Goal: Information Seeking & Learning: Learn about a topic

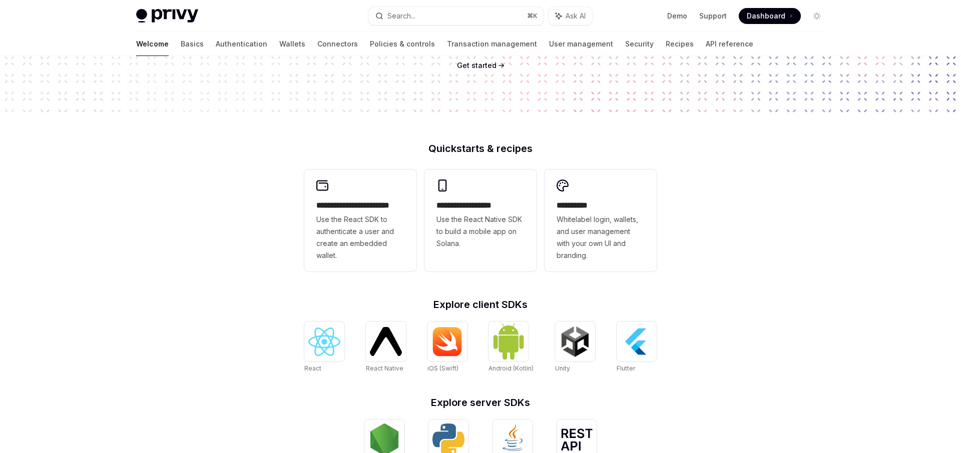
scroll to position [182, 0]
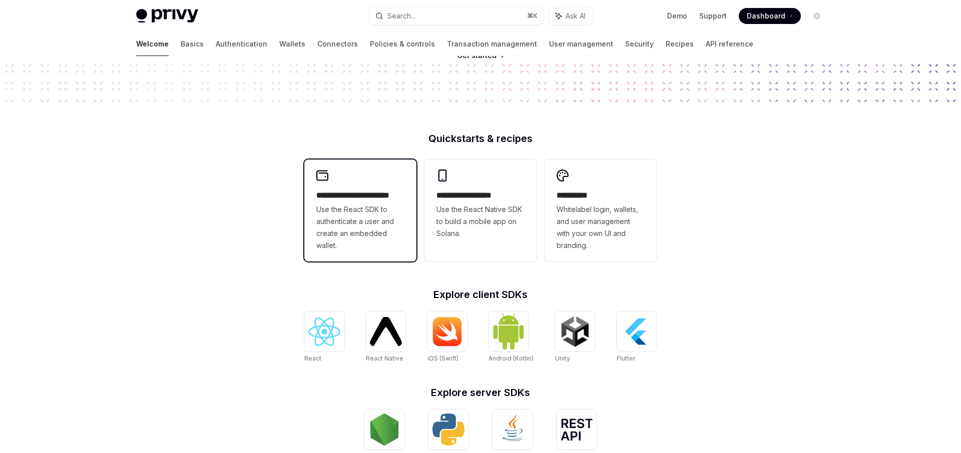
click at [379, 215] on span "Use the React SDK to authenticate a user and create an embedded wallet." at bounding box center [360, 228] width 88 height 48
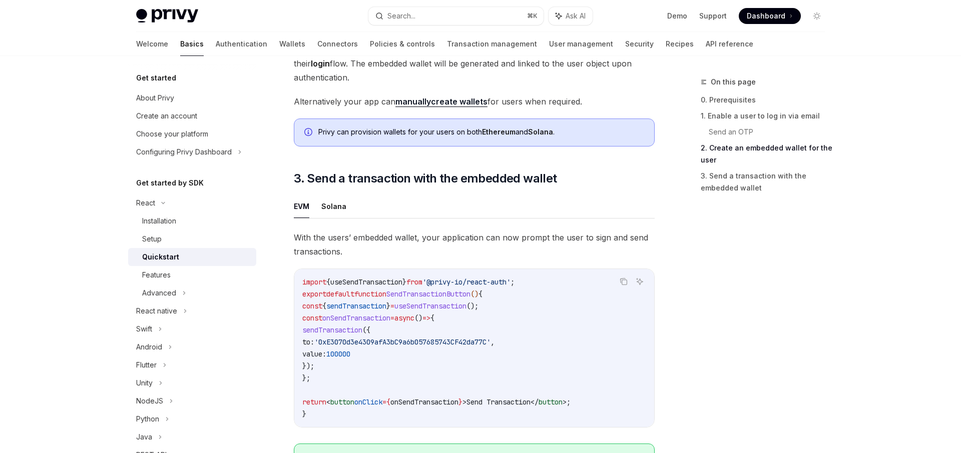
scroll to position [801, 0]
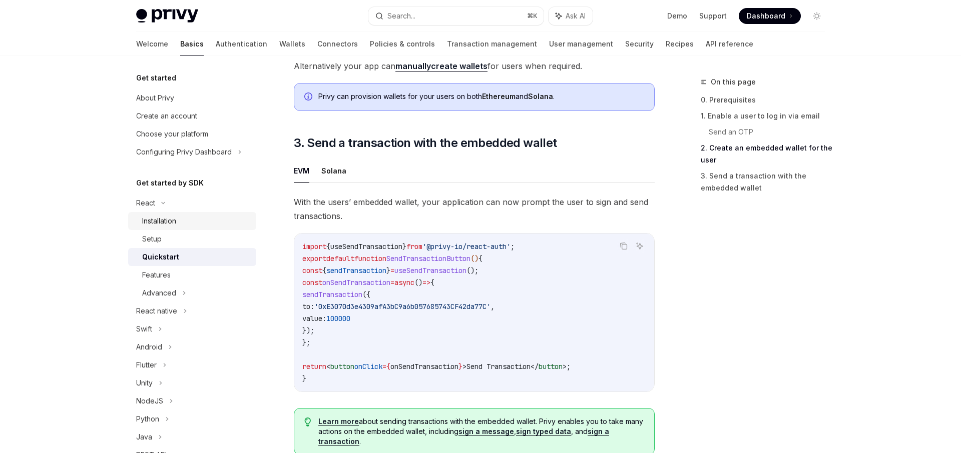
click at [186, 215] on div "Installation" at bounding box center [196, 221] width 108 height 12
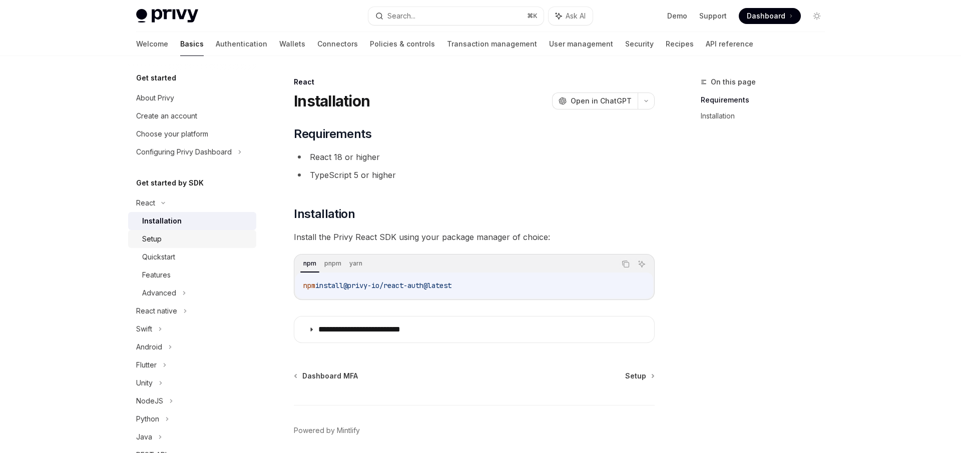
click at [185, 244] on div "Setup" at bounding box center [196, 239] width 108 height 12
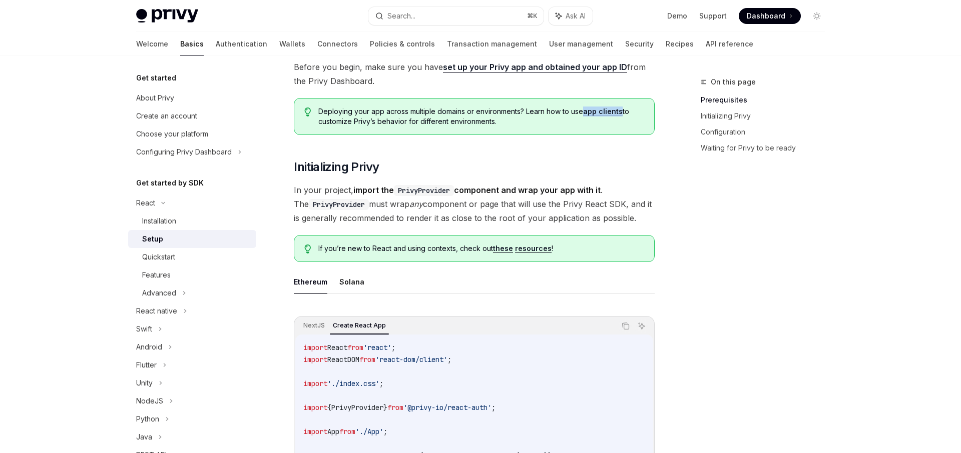
scroll to position [91, 0]
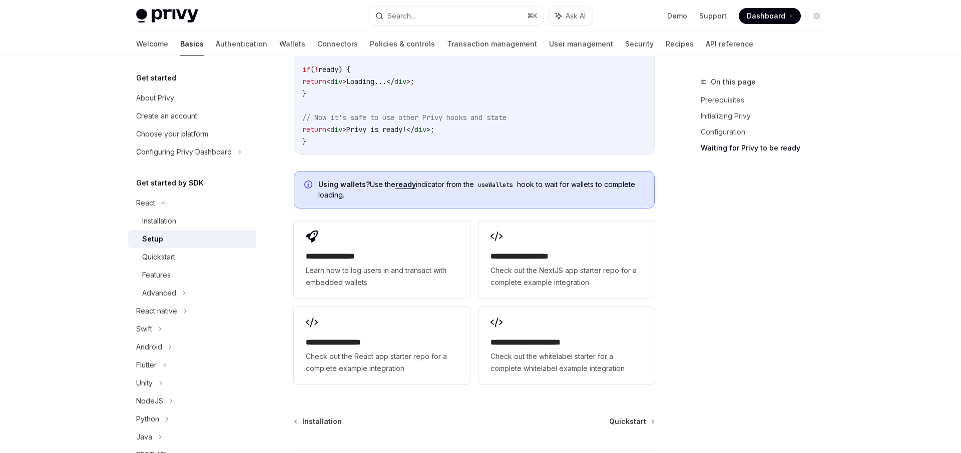
scroll to position [1353, 0]
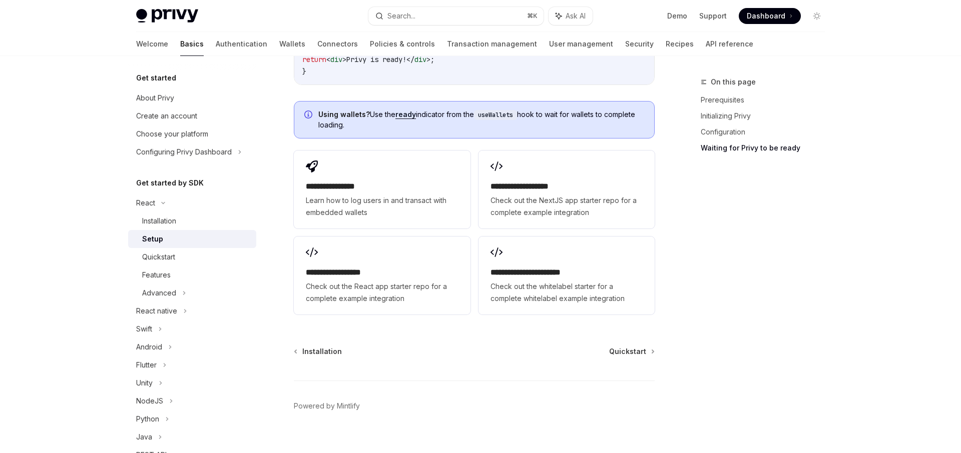
click at [168, 184] on h5 "Get started by SDK" at bounding box center [170, 183] width 68 height 12
click at [145, 199] on div "React" at bounding box center [145, 203] width 19 height 12
click at [155, 218] on div "Installation" at bounding box center [159, 221] width 34 height 12
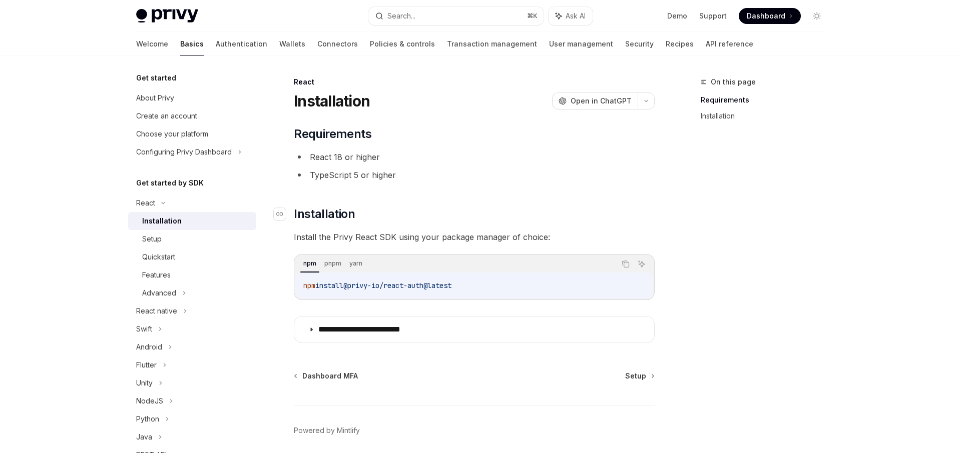
scroll to position [39, 0]
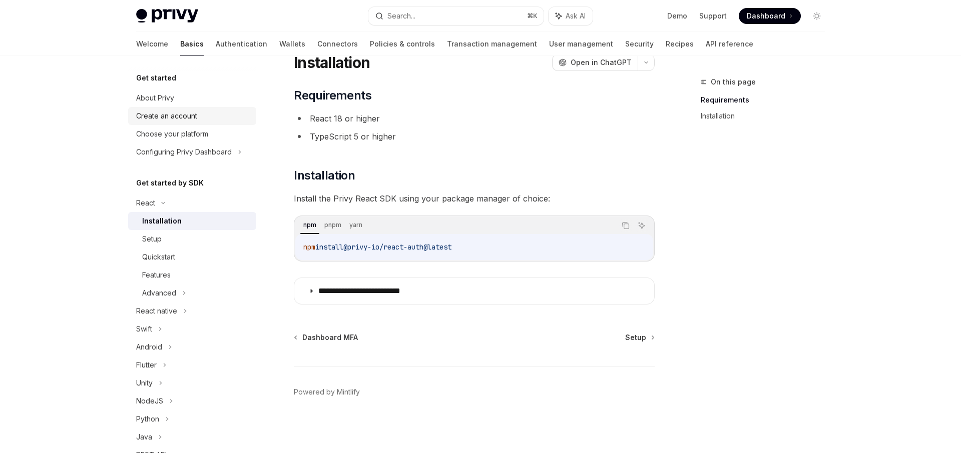
click at [181, 122] on div "Create an account" at bounding box center [166, 116] width 61 height 12
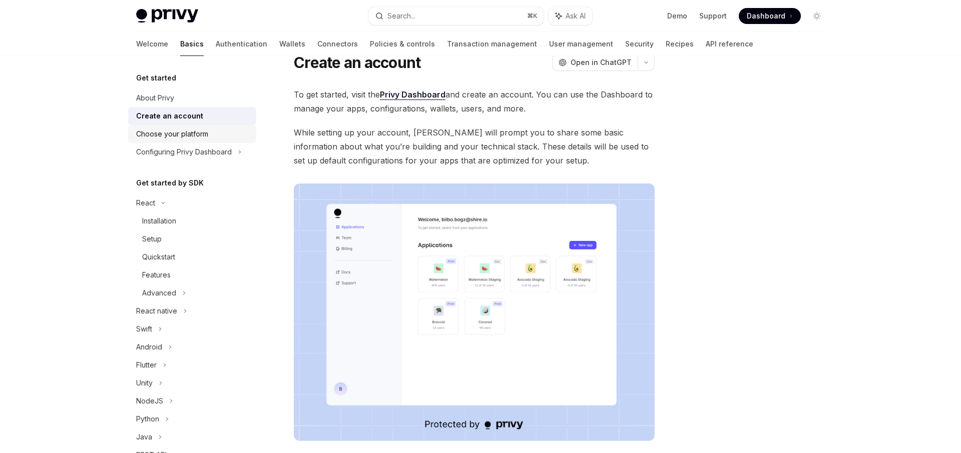
click at [180, 131] on div "Choose your platform" at bounding box center [172, 134] width 72 height 12
type textarea "*"
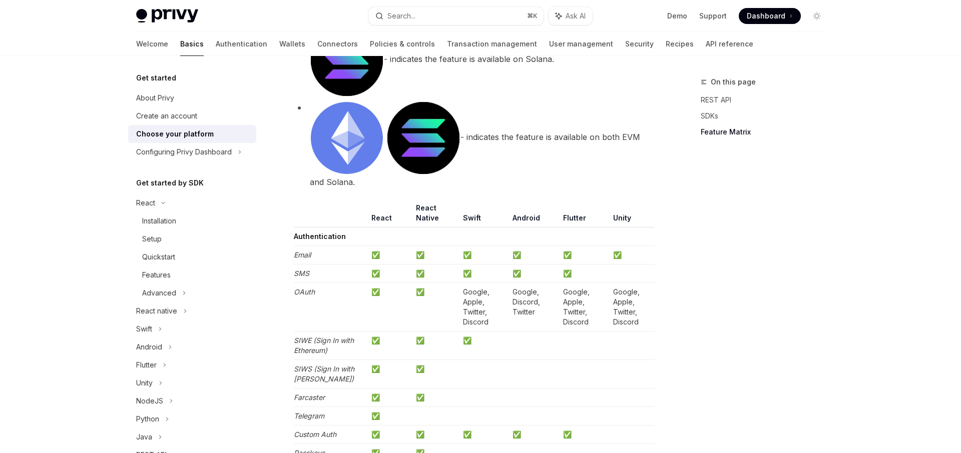
scroll to position [1057, 0]
